Goal: Task Accomplishment & Management: Use online tool/utility

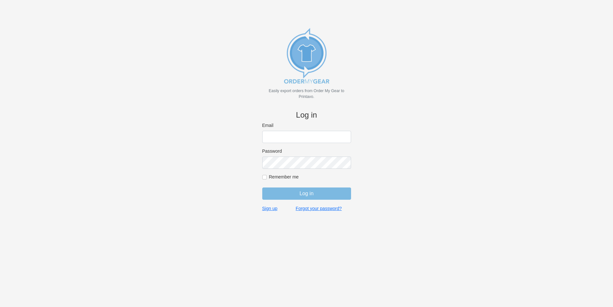
type input "[EMAIL_ADDRESS][DOMAIN_NAME]"
click at [307, 191] on input "Log in" at bounding box center [306, 193] width 89 height 12
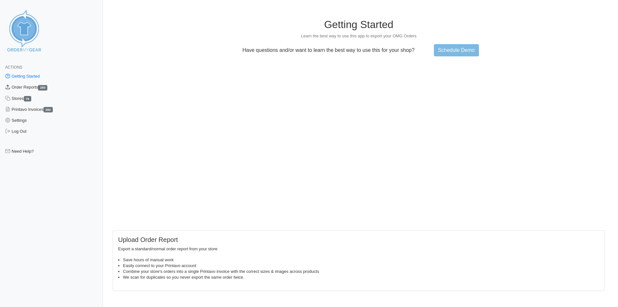
click at [27, 85] on link "Order Reports 283" at bounding box center [51, 87] width 103 height 11
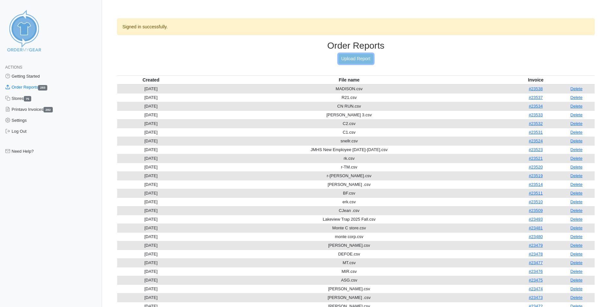
click at [359, 56] on link "Upload Report" at bounding box center [355, 59] width 35 height 10
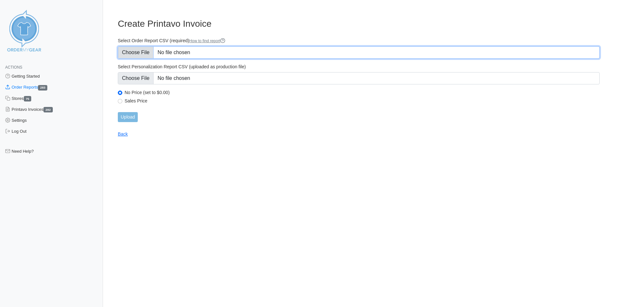
click at [201, 52] on input "Select Order Report CSV (required) How to find report" at bounding box center [358, 52] width 481 height 12
type input "C:\fakepath\run sarah.csv"
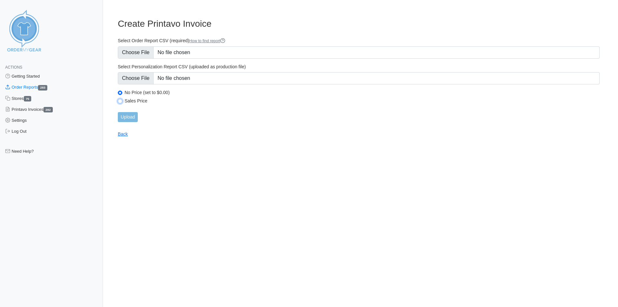
click at [120, 102] on input "Sales Price" at bounding box center [120, 101] width 5 height 5
radio input "true"
click at [130, 117] on input "Upload" at bounding box center [128, 117] width 20 height 10
